Goal: Book appointment/travel/reservation

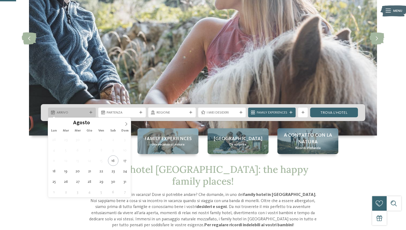
click at [85, 115] on span "Arrivo" at bounding box center [72, 112] width 31 height 5
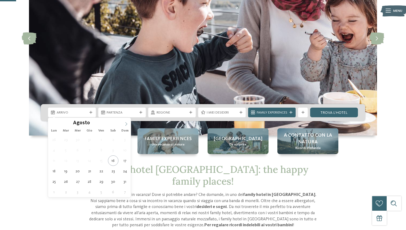
click at [123, 124] on span at bounding box center [126, 122] width 9 height 9
type div "10.10.2025"
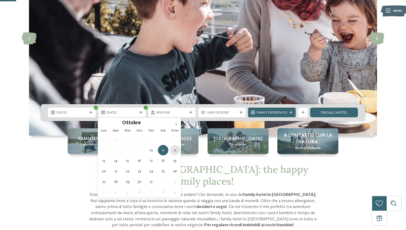
type div "12.10.2025"
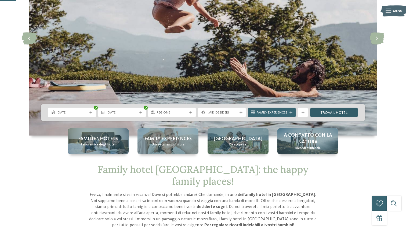
click at [332, 111] on link "trova l’hotel" at bounding box center [334, 113] width 48 height 10
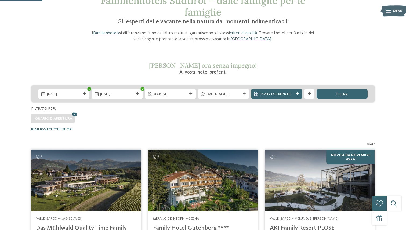
scroll to position [25, 0]
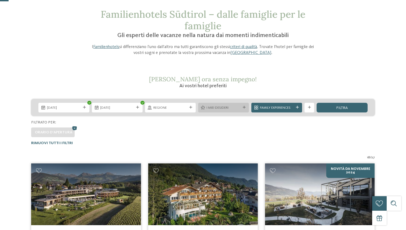
click at [219, 107] on span "I miei desideri" at bounding box center [224, 108] width 34 height 5
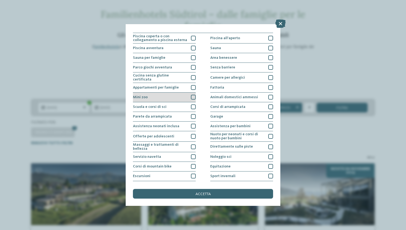
scroll to position [7, 0]
click at [314, 61] on div "I miei desideri Piscina coperta o con collegamento a piscina esterna Piscina al…" at bounding box center [203, 115] width 406 height 230
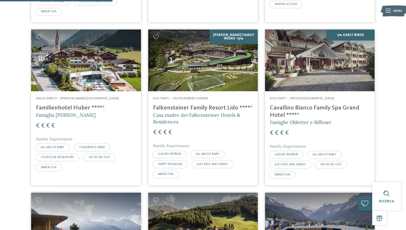
scroll to position [329, 0]
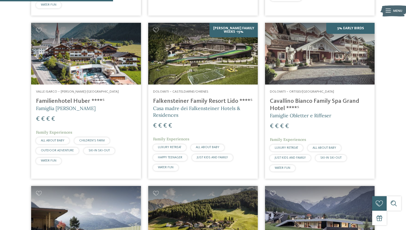
click at [195, 102] on h4 "Falkensteiner Family Resort Lido ****ˢ" at bounding box center [203, 101] width 100 height 7
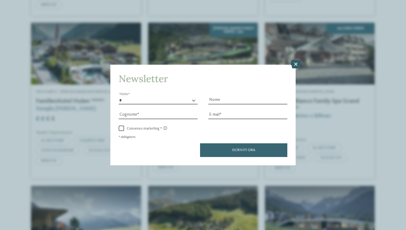
click at [298, 64] on icon at bounding box center [296, 64] width 10 height 9
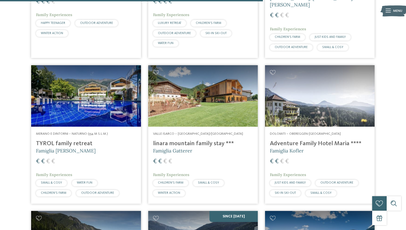
scroll to position [767, 0]
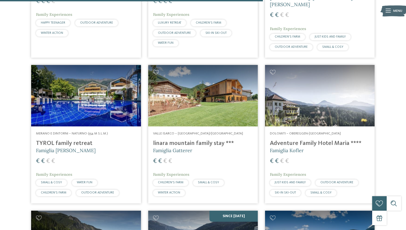
click at [213, 140] on h4 "linara mountain family stay ***" at bounding box center [203, 143] width 100 height 7
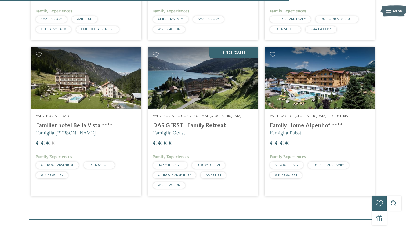
scroll to position [936, 0]
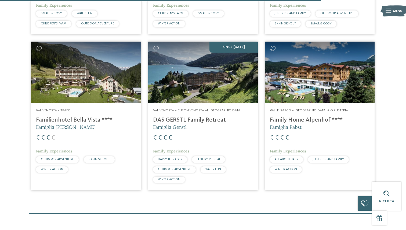
click at [207, 117] on h4 "DAS GERSTL Family Retreat" at bounding box center [203, 120] width 100 height 7
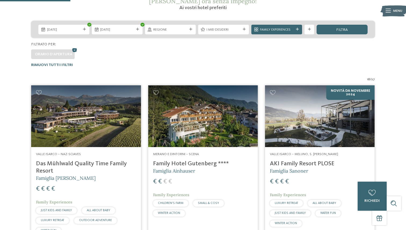
scroll to position [0, 0]
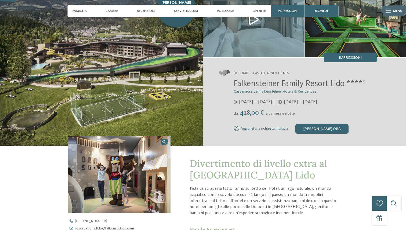
scroll to position [22, 0]
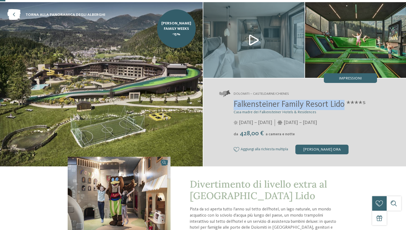
drag, startPoint x: 234, startPoint y: 105, endPoint x: 345, endPoint y: 107, distance: 110.5
click at [345, 107] on span "Falkensteiner Family Resort Lido ****ˢ" at bounding box center [300, 105] width 132 height 9
copy span "Falkensteiner Family Resort Lido"
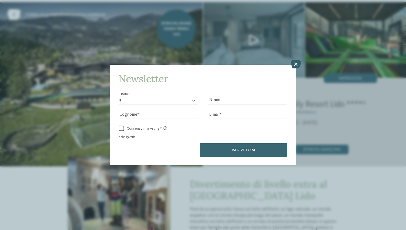
click at [298, 63] on icon at bounding box center [296, 64] width 10 height 9
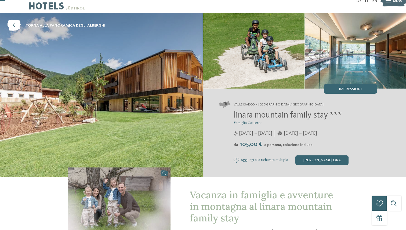
scroll to position [7, 0]
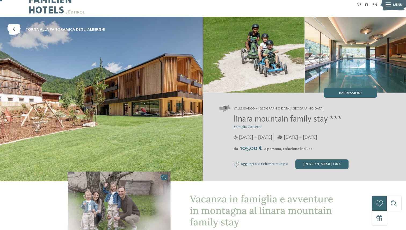
click at [144, 99] on img at bounding box center [101, 99] width 203 height 164
drag, startPoint x: 234, startPoint y: 121, endPoint x: 327, endPoint y: 121, distance: 93.3
click at [327, 121] on span "linara mountain family stay ***" at bounding box center [288, 119] width 108 height 9
copy span "linara mountain family stay"
